Goal: Contribute content: Contribute content

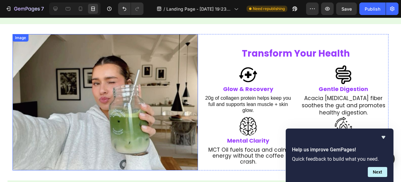
click at [130, 89] on img at bounding box center [105, 102] width 185 height 137
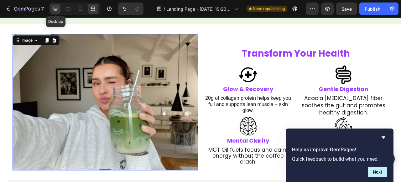
click at [54, 10] on icon at bounding box center [55, 9] width 6 height 6
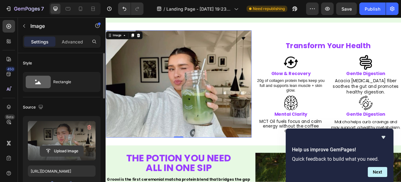
click at [62, 150] on input "file" at bounding box center [61, 151] width 43 height 11
click at [63, 148] on input "file" at bounding box center [61, 151] width 43 height 11
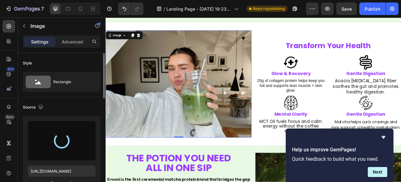
type input "[URL][DOMAIN_NAME]"
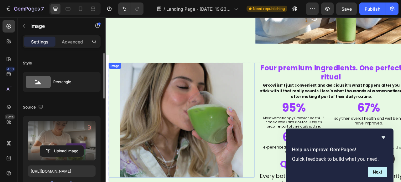
scroll to position [675, 0]
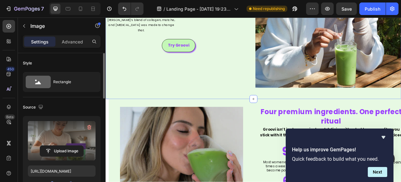
click at [147, 117] on div "THE POTION YOU NEED ALL IN ONE SIP Heading Groovi is the first ceremonial match…" at bounding box center [294, 16] width 376 height 209
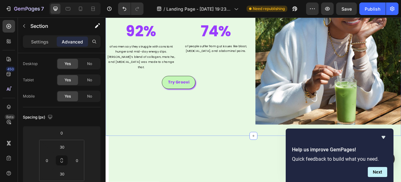
scroll to position [465, 0]
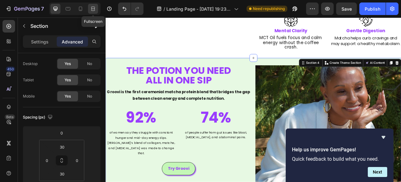
click at [91, 9] on icon at bounding box center [93, 9] width 6 height 6
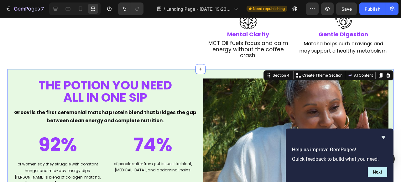
scroll to position [548, 0]
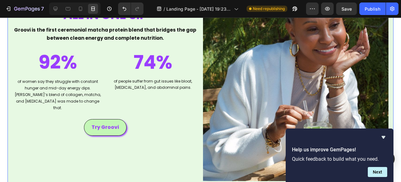
click at [58, 8] on icon at bounding box center [55, 9] width 6 height 6
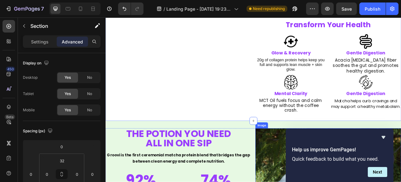
scroll to position [385, 0]
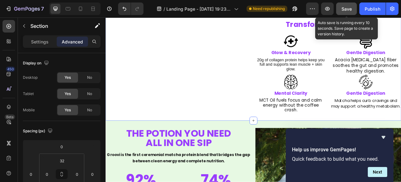
click at [350, 9] on span "Save" at bounding box center [346, 8] width 10 height 5
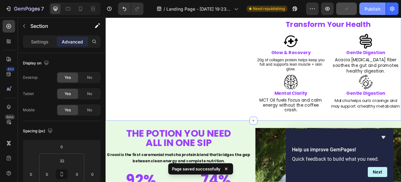
click at [368, 8] on div "Publish" at bounding box center [373, 9] width 16 height 7
click at [80, 10] on icon at bounding box center [80, 9] width 6 height 6
type input "0"
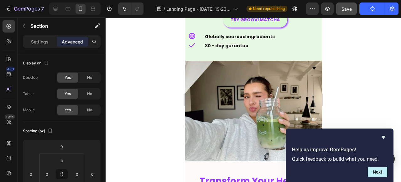
scroll to position [219, 0]
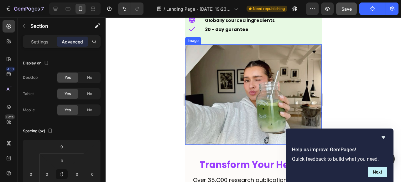
click at [216, 104] on img at bounding box center [253, 94] width 137 height 101
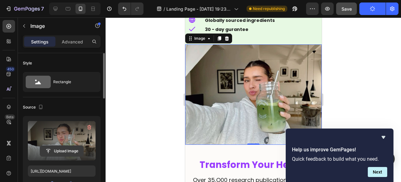
click at [71, 153] on input "file" at bounding box center [61, 151] width 43 height 11
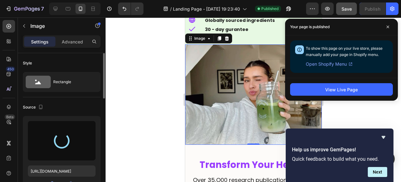
type input "[URL][DOMAIN_NAME]"
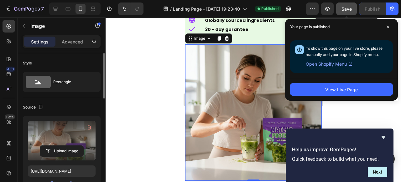
click at [346, 9] on span "Save" at bounding box center [346, 8] width 10 height 5
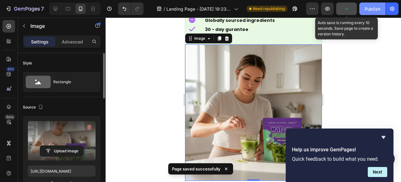
click at [373, 9] on div "Publish" at bounding box center [373, 9] width 16 height 7
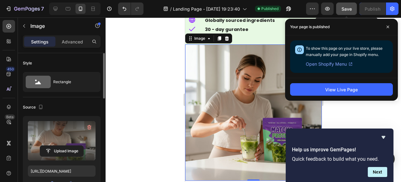
click at [153, 71] on div at bounding box center [253, 100] width 295 height 165
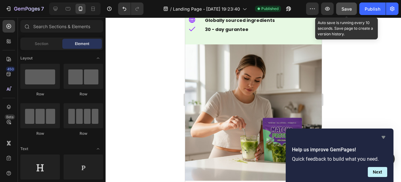
click at [382, 134] on icon "Hide survey" at bounding box center [384, 138] width 8 height 8
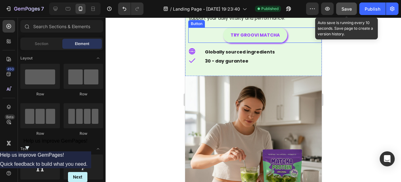
scroll to position [208, 0]
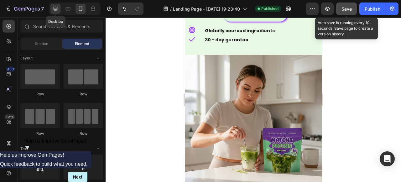
click at [56, 11] on icon at bounding box center [55, 9] width 6 height 6
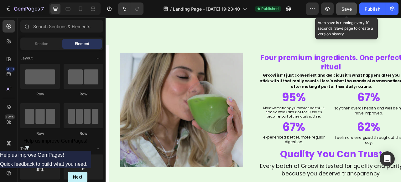
scroll to position [704, 0]
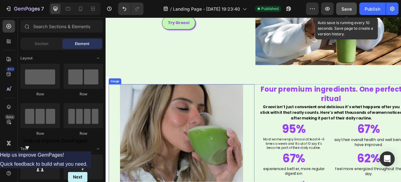
click at [117, 116] on div at bounding box center [201, 176] width 185 height 146
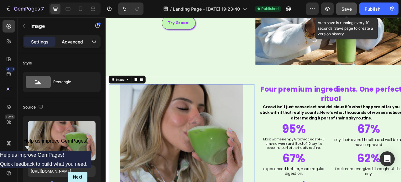
click at [73, 41] on p "Advanced" at bounding box center [72, 42] width 21 height 7
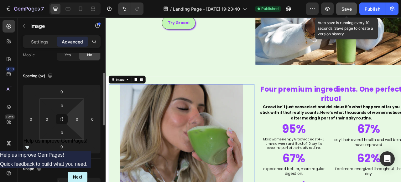
scroll to position [55, 0]
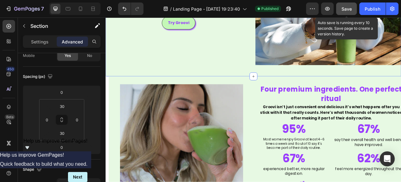
scroll to position [0, 0]
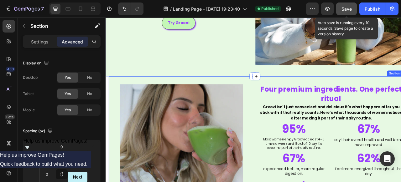
click at [130, 97] on div "Image Image Four premium ingredients. One perfect ritual Heading Groovi isn’t j…" at bounding box center [297, 183] width 376 height 180
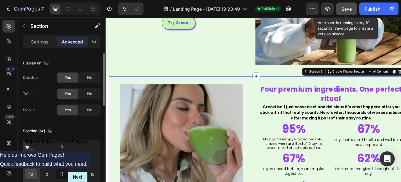
click at [34, 177] on input "12" at bounding box center [30, 174] width 9 height 9
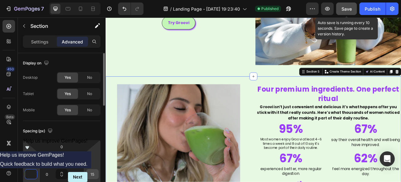
type input "0"
click at [93, 175] on input "15" at bounding box center [92, 174] width 9 height 9
type input "0"
click at [97, 132] on div "Spacing (px)" at bounding box center [62, 131] width 78 height 10
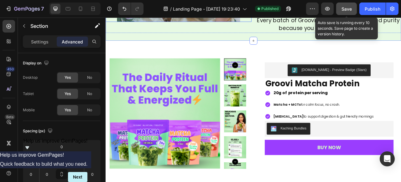
scroll to position [936, 0]
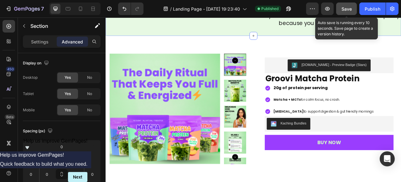
click at [347, 10] on span "Save" at bounding box center [346, 8] width 10 height 5
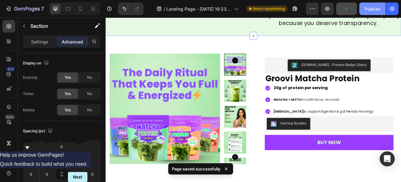
click at [373, 10] on div "Publish" at bounding box center [373, 9] width 16 height 7
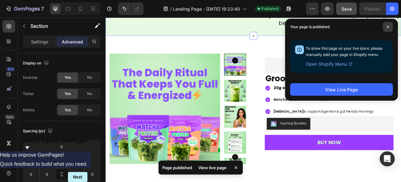
click at [388, 26] on icon at bounding box center [387, 26] width 3 height 3
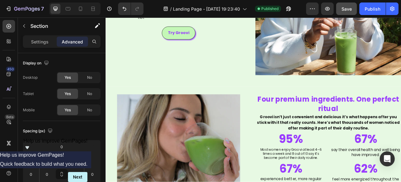
scroll to position [736, 0]
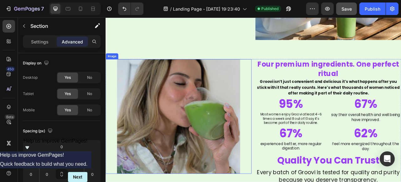
click at [181, 148] on img at bounding box center [198, 144] width 157 height 146
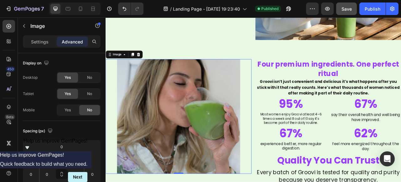
click at [162, 134] on img at bounding box center [198, 144] width 157 height 146
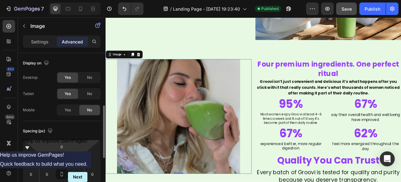
scroll to position [185, 0]
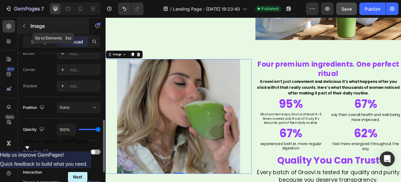
click at [27, 23] on button "button" at bounding box center [24, 26] width 10 height 10
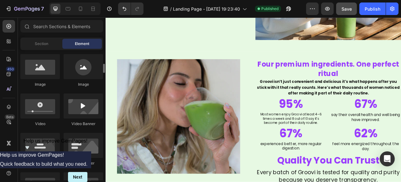
scroll to position [0, 0]
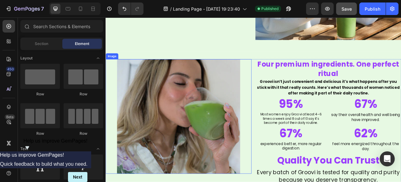
click at [188, 150] on img at bounding box center [198, 144] width 157 height 146
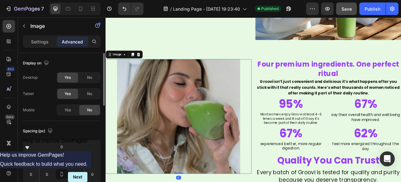
scroll to position [6, 0]
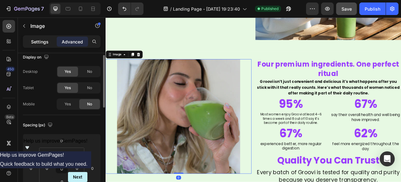
click at [49, 41] on div "Settings" at bounding box center [39, 42] width 31 height 10
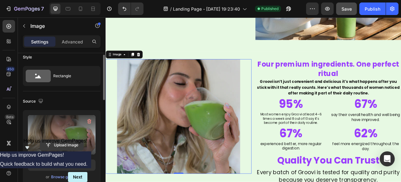
click at [70, 141] on input "file" at bounding box center [61, 145] width 43 height 11
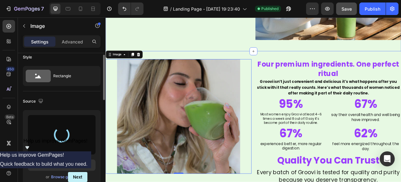
type input "[URL][DOMAIN_NAME]"
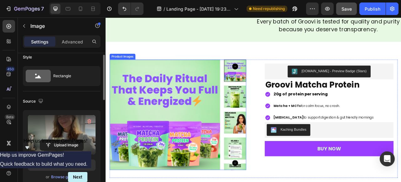
scroll to position [949, 0]
